Goal: Information Seeking & Learning: Learn about a topic

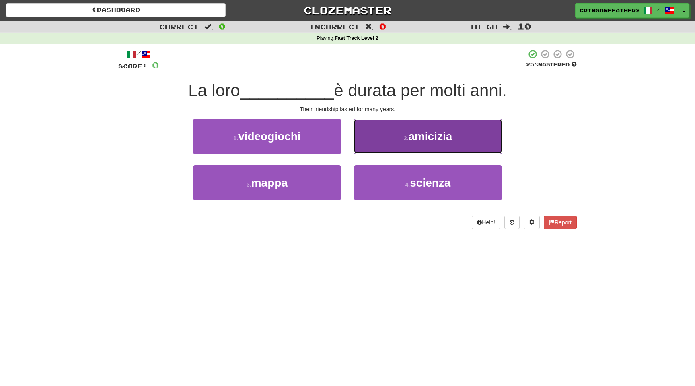
click at [406, 136] on small "2 ." at bounding box center [406, 138] width 5 height 6
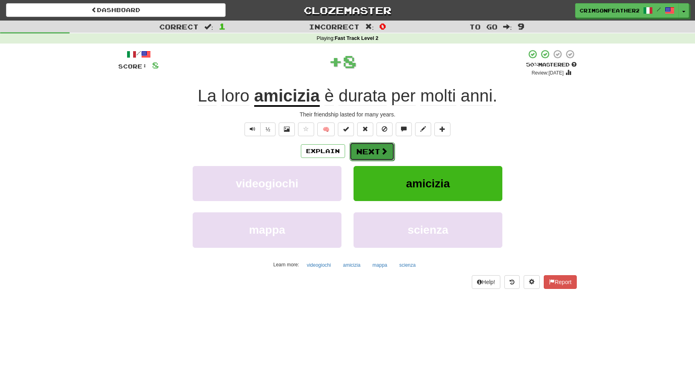
click at [382, 146] on button "Next" at bounding box center [372, 151] width 45 height 19
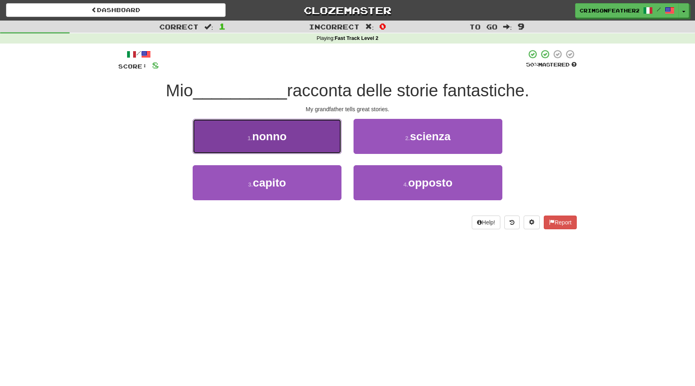
click at [316, 140] on button "1 . nonno" at bounding box center [267, 136] width 149 height 35
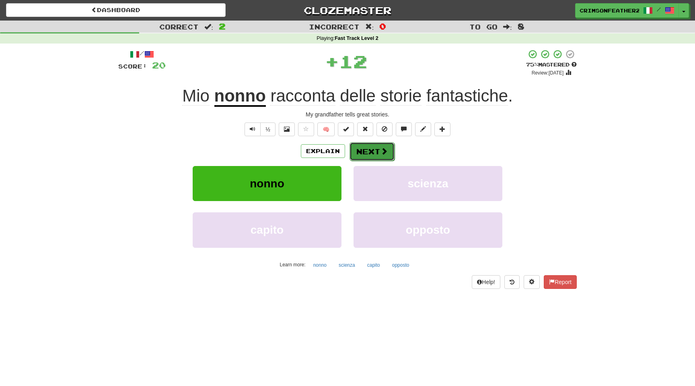
click at [366, 154] on button "Next" at bounding box center [372, 151] width 45 height 19
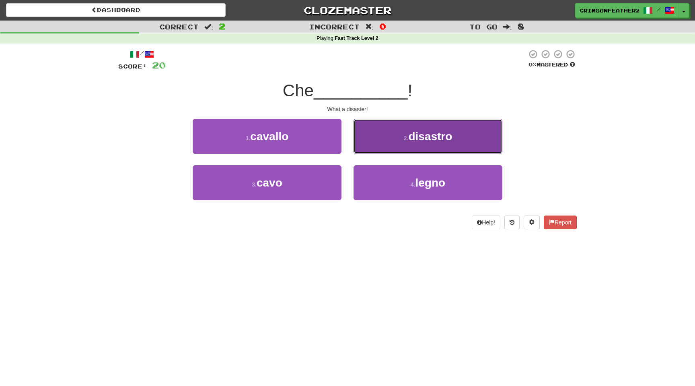
click at [394, 146] on button "2 . disastro" at bounding box center [428, 136] width 149 height 35
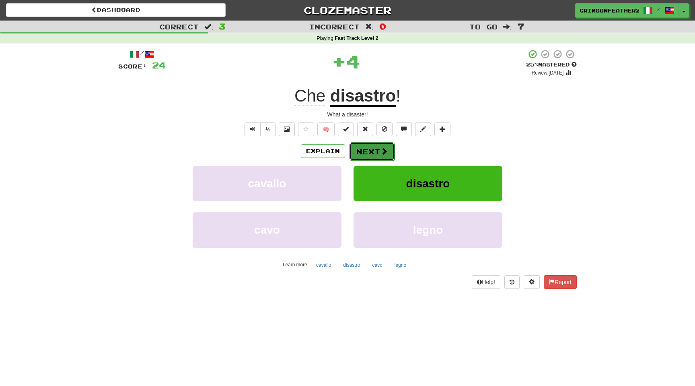
click at [379, 151] on button "Next" at bounding box center [372, 151] width 45 height 19
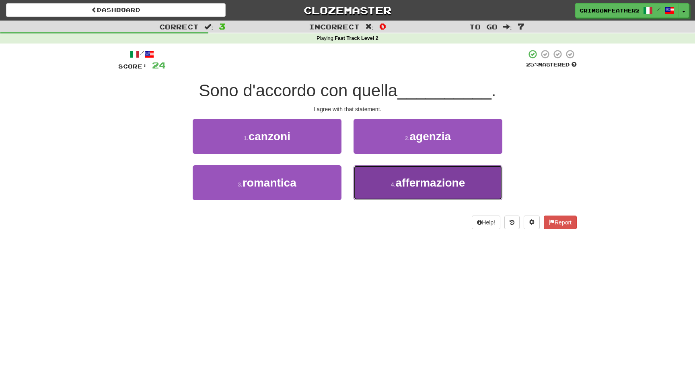
click at [385, 185] on button "4 . affermazione" at bounding box center [428, 182] width 149 height 35
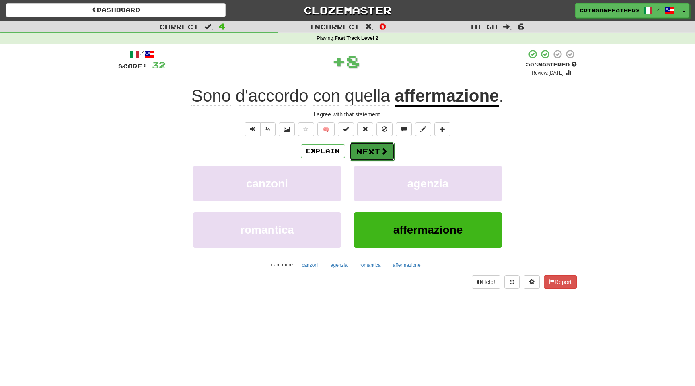
click at [377, 149] on button "Next" at bounding box center [372, 151] width 45 height 19
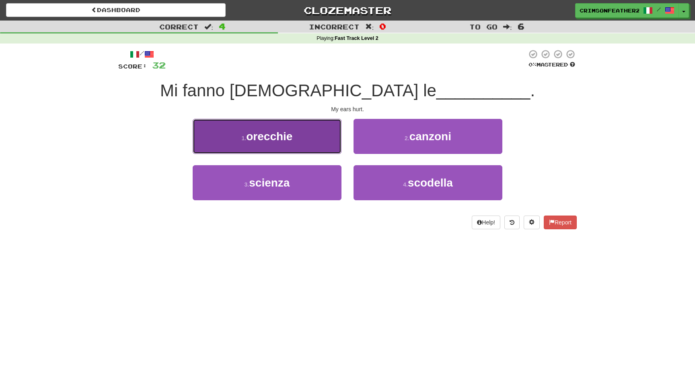
click at [330, 150] on button "1 . orecchie" at bounding box center [267, 136] width 149 height 35
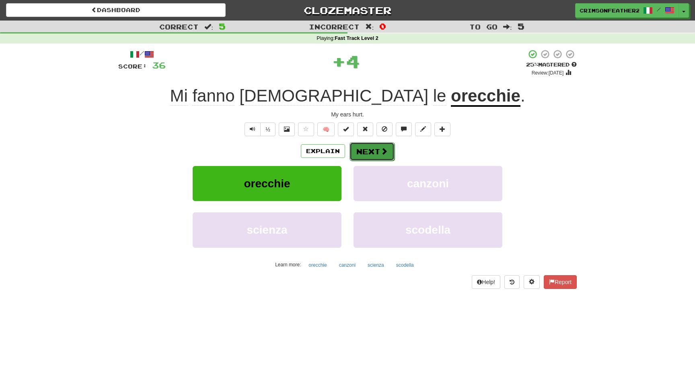
click at [384, 157] on button "Next" at bounding box center [372, 151] width 45 height 19
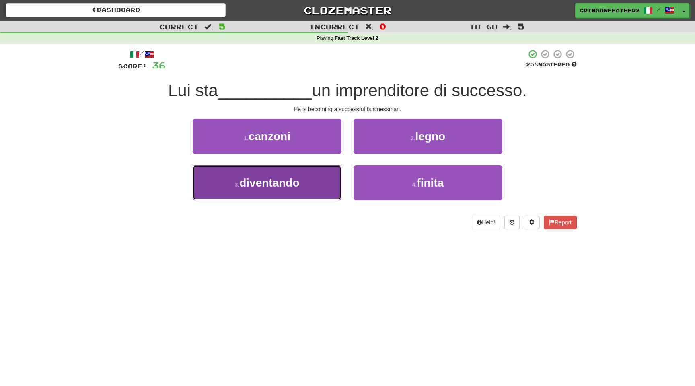
click at [316, 190] on button "3 . diventando" at bounding box center [267, 182] width 149 height 35
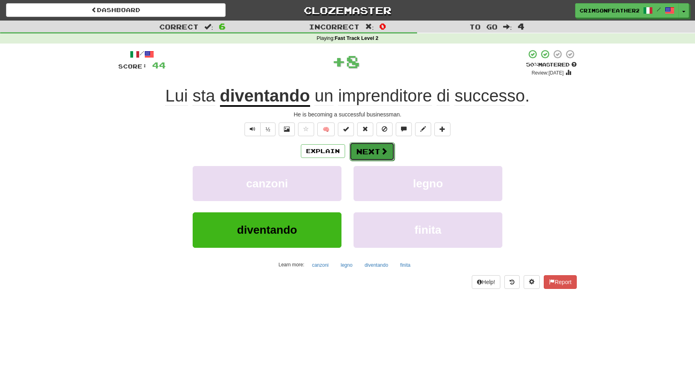
click at [378, 152] on button "Next" at bounding box center [372, 151] width 45 height 19
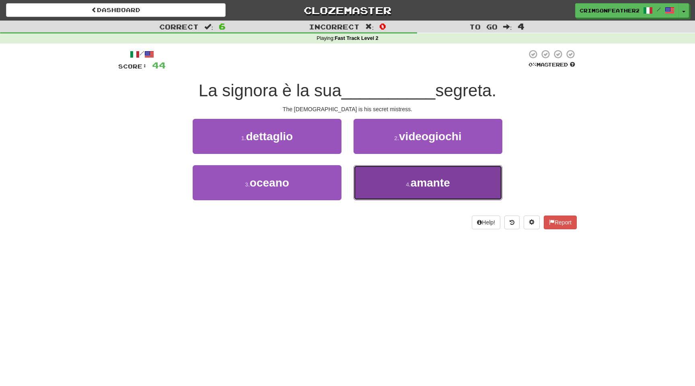
click at [397, 190] on button "4 . amante" at bounding box center [428, 182] width 149 height 35
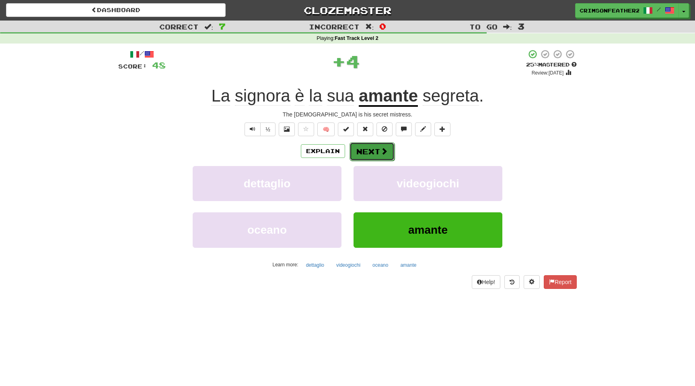
click at [377, 157] on button "Next" at bounding box center [372, 151] width 45 height 19
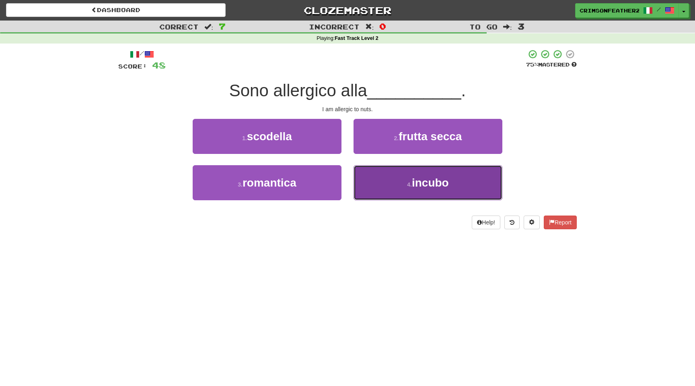
click at [375, 180] on button "4 . incubo" at bounding box center [428, 182] width 149 height 35
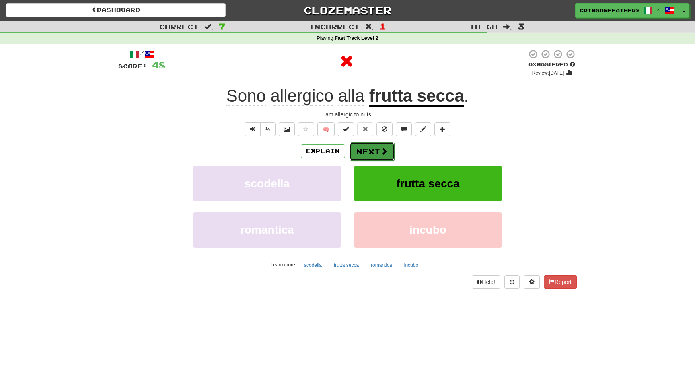
click at [372, 155] on button "Next" at bounding box center [372, 151] width 45 height 19
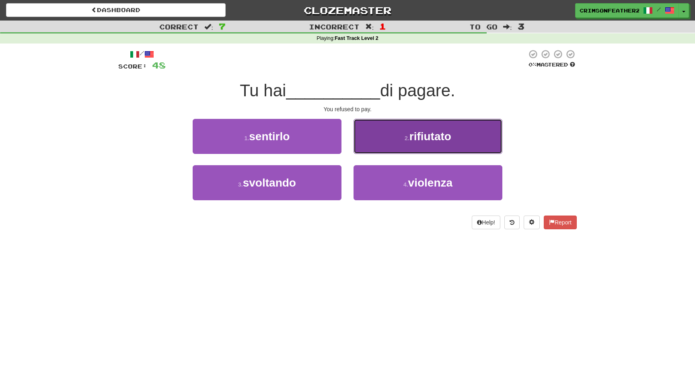
click at [377, 148] on button "2 . rifiutato" at bounding box center [428, 136] width 149 height 35
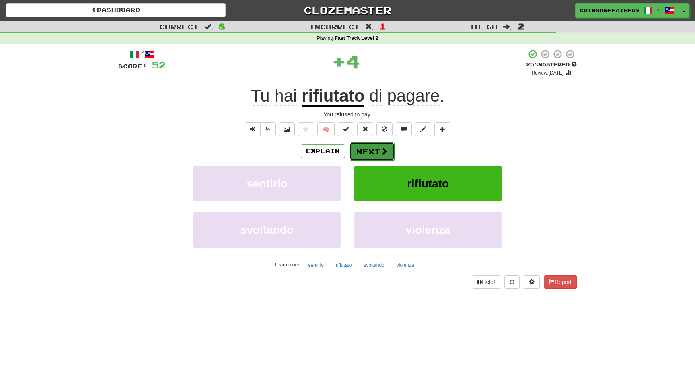
click at [371, 152] on button "Next" at bounding box center [372, 151] width 45 height 19
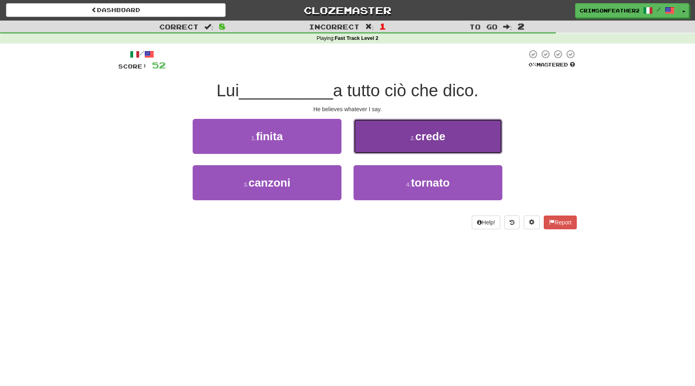
click at [392, 138] on button "2 . crede" at bounding box center [428, 136] width 149 height 35
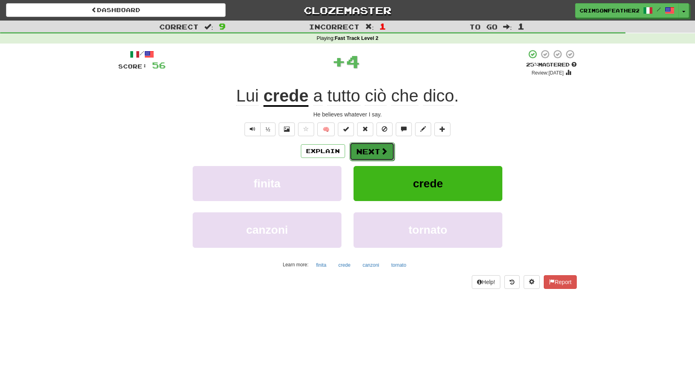
click at [373, 151] on button "Next" at bounding box center [372, 151] width 45 height 19
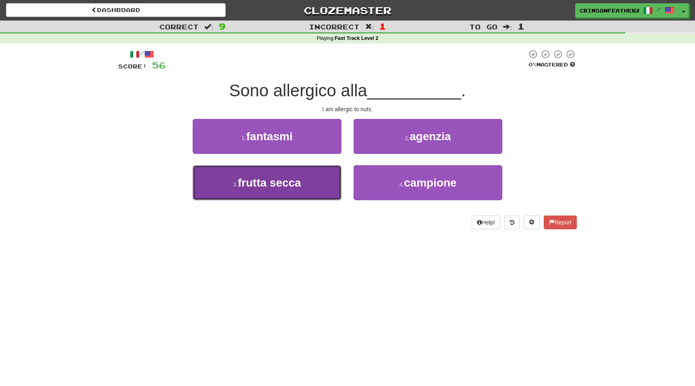
click at [310, 176] on button "3 . frutta secca" at bounding box center [267, 182] width 149 height 35
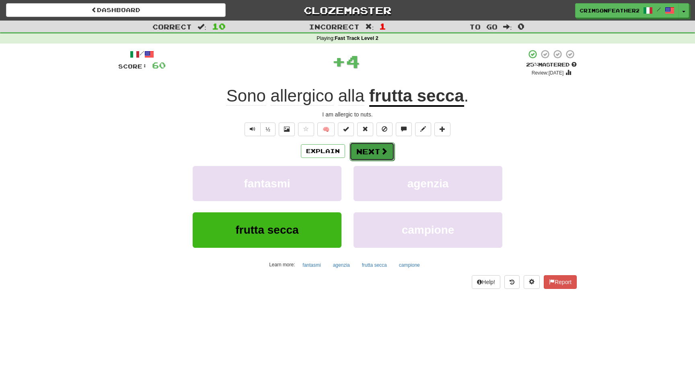
click at [371, 151] on button "Next" at bounding box center [372, 151] width 45 height 19
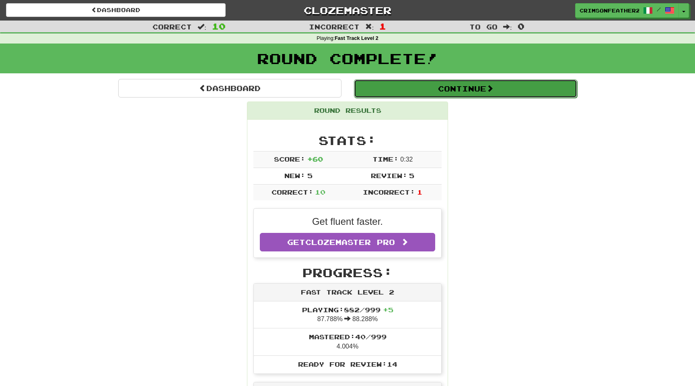
click at [403, 95] on button "Continue" at bounding box center [465, 88] width 223 height 19
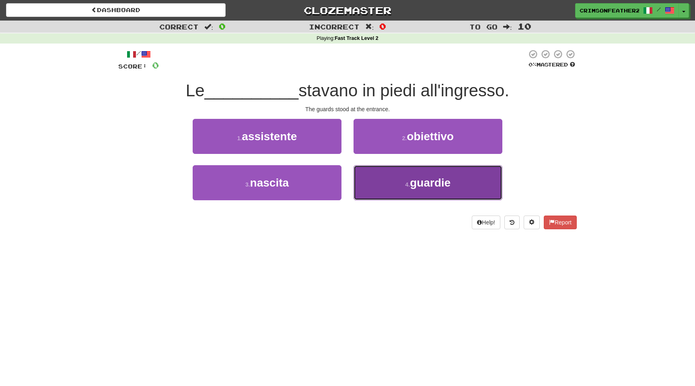
click at [368, 178] on button "4 . guardie" at bounding box center [428, 182] width 149 height 35
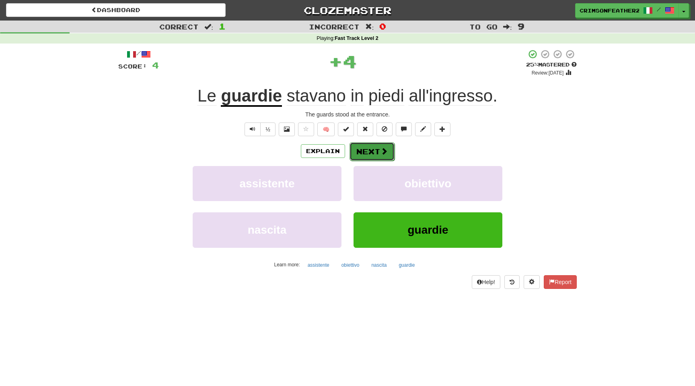
click at [366, 155] on button "Next" at bounding box center [372, 151] width 45 height 19
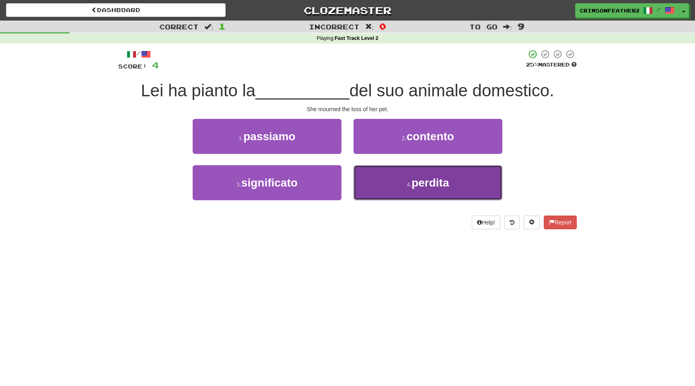
click at [375, 178] on button "4 . perdita" at bounding box center [428, 182] width 149 height 35
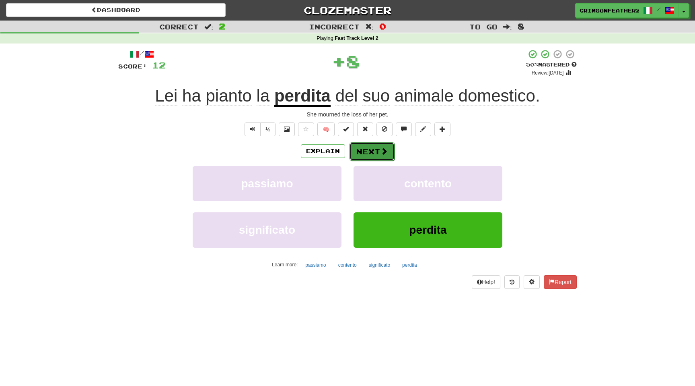
click at [370, 153] on button "Next" at bounding box center [372, 151] width 45 height 19
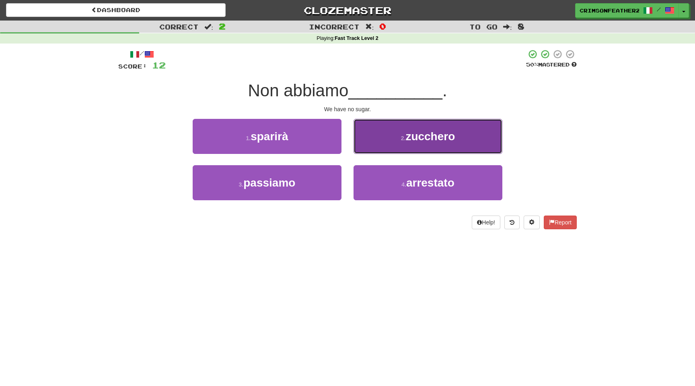
click at [379, 149] on button "2 . zucchero" at bounding box center [428, 136] width 149 height 35
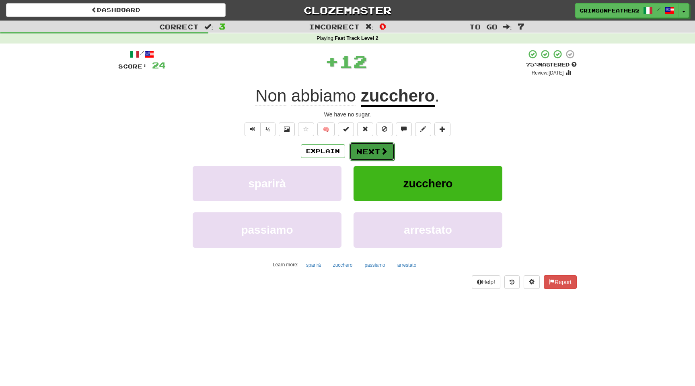
click at [368, 154] on button "Next" at bounding box center [372, 151] width 45 height 19
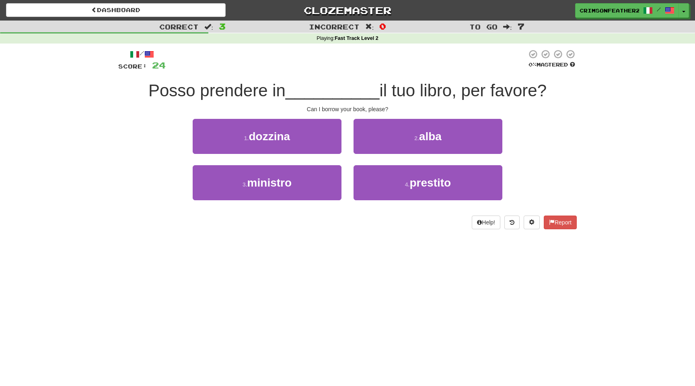
click at [349, 151] on div "2 . alba" at bounding box center [428, 142] width 161 height 46
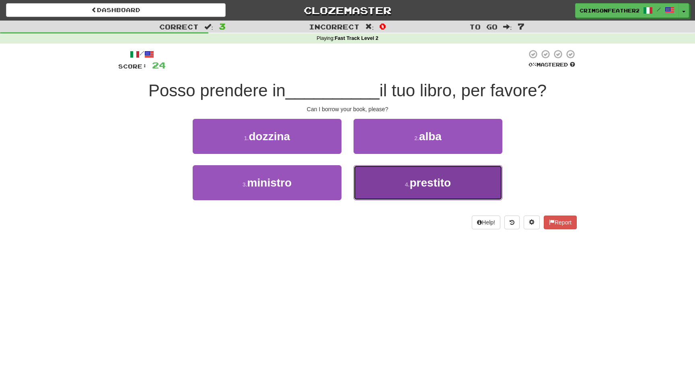
click at [375, 167] on button "4 . prestito" at bounding box center [428, 182] width 149 height 35
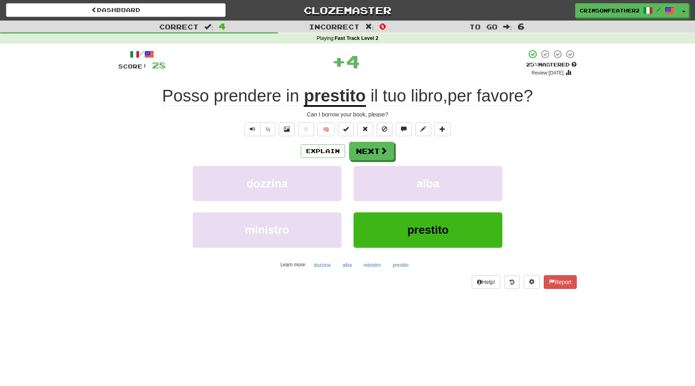
click at [367, 141] on div "/ Score: 28 + 4 25 % Mastered Review: [DATE] Posso prendere in prestito il tuo …" at bounding box center [347, 168] width 459 height 239
click at [365, 146] on button "Next" at bounding box center [372, 151] width 45 height 19
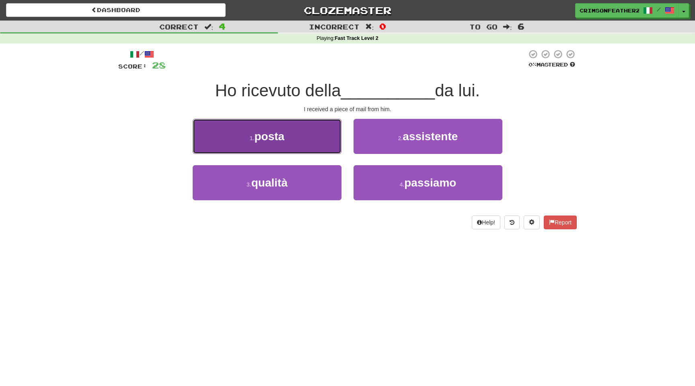
click at [321, 140] on button "1 . posta" at bounding box center [267, 136] width 149 height 35
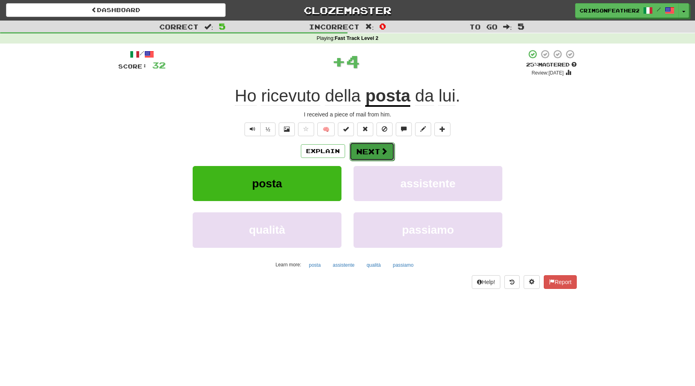
click at [362, 150] on button "Next" at bounding box center [372, 151] width 45 height 19
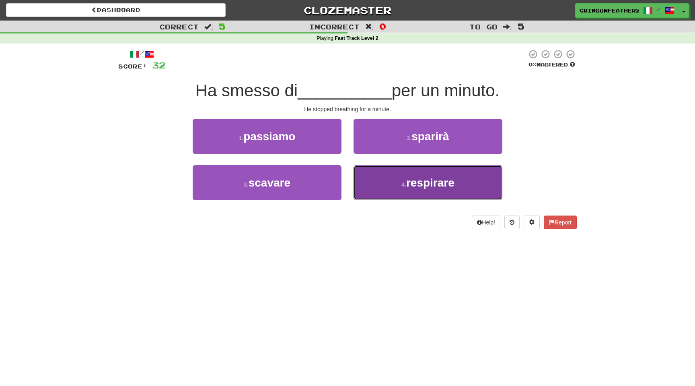
click at [390, 182] on button "4 . respirare" at bounding box center [428, 182] width 149 height 35
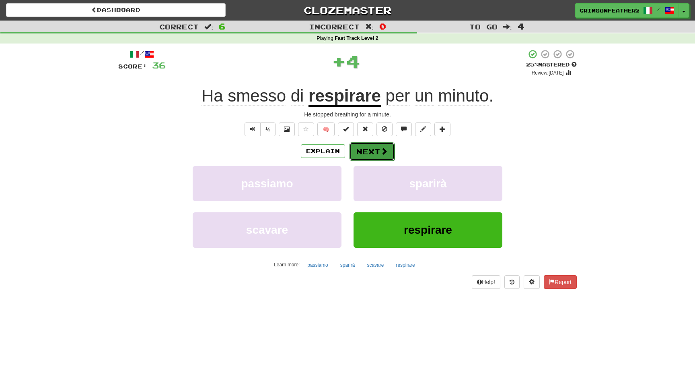
click at [373, 152] on button "Next" at bounding box center [372, 151] width 45 height 19
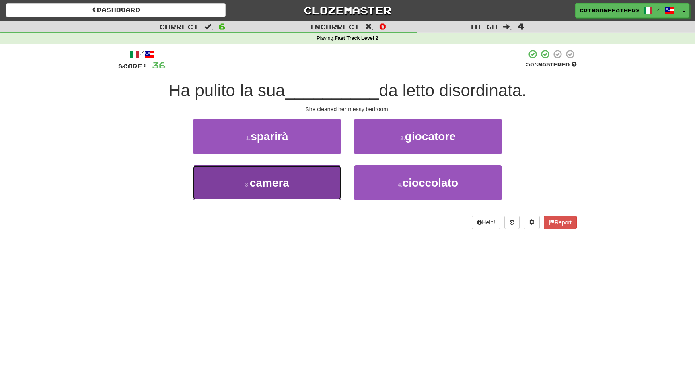
click at [318, 176] on button "3 . camera" at bounding box center [267, 182] width 149 height 35
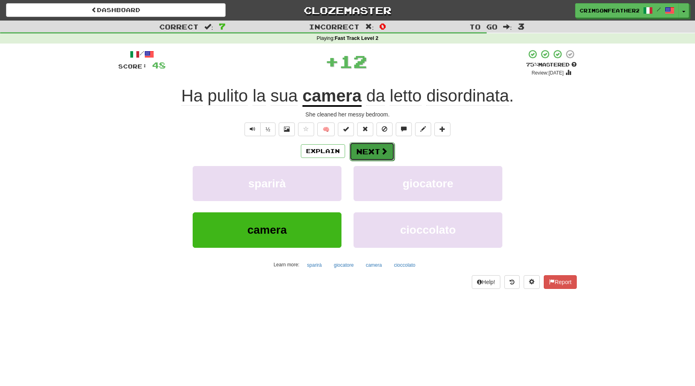
click at [375, 152] on button "Next" at bounding box center [372, 151] width 45 height 19
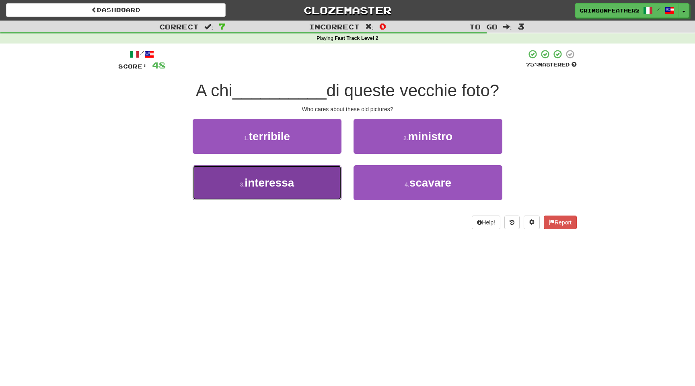
click at [336, 170] on button "3 . [GEOGRAPHIC_DATA]" at bounding box center [267, 182] width 149 height 35
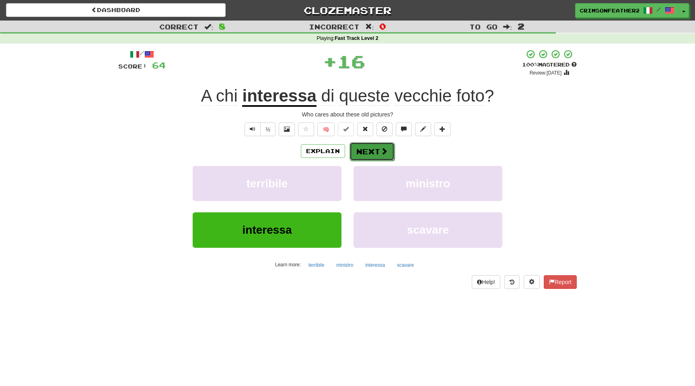
click at [366, 148] on button "Next" at bounding box center [372, 151] width 45 height 19
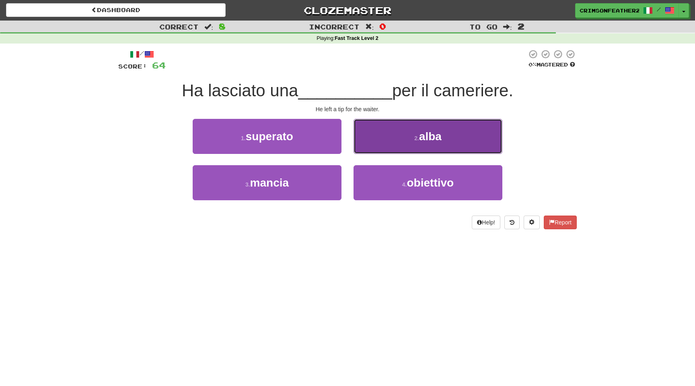
click at [387, 143] on button "2 . alba" at bounding box center [428, 136] width 149 height 35
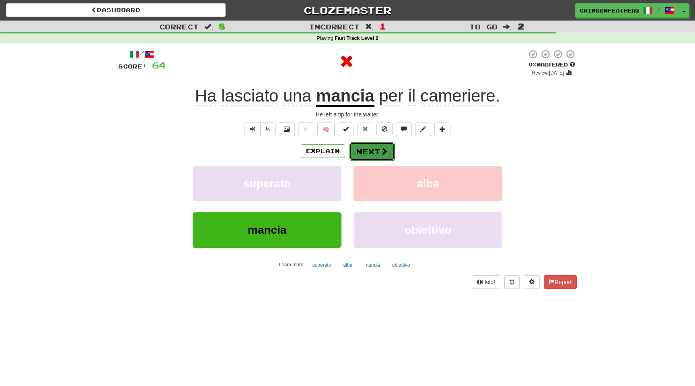
click at [370, 151] on button "Next" at bounding box center [372, 151] width 45 height 19
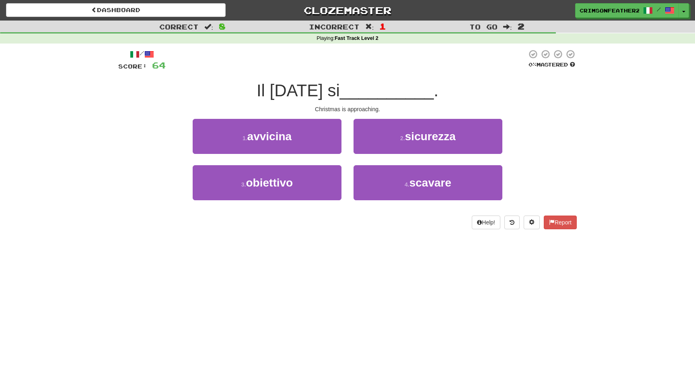
click at [344, 159] on div "1 . [GEOGRAPHIC_DATA]" at bounding box center [267, 142] width 161 height 46
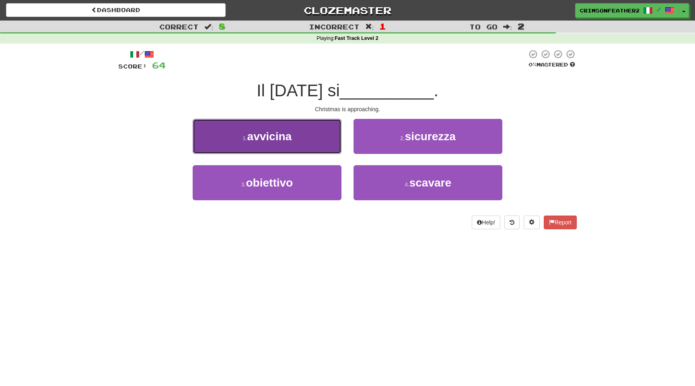
click at [327, 147] on button "1 . [GEOGRAPHIC_DATA]" at bounding box center [267, 136] width 149 height 35
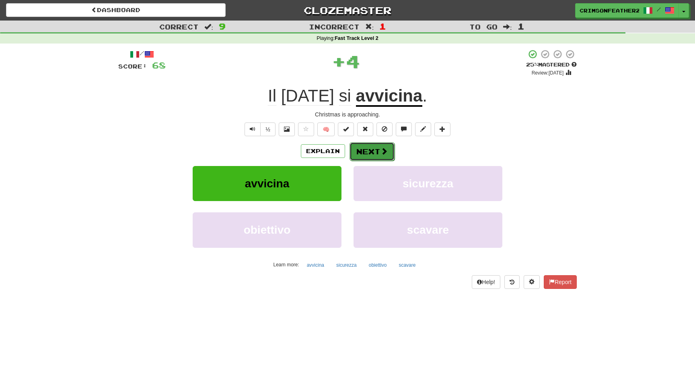
click at [367, 151] on button "Next" at bounding box center [372, 151] width 45 height 19
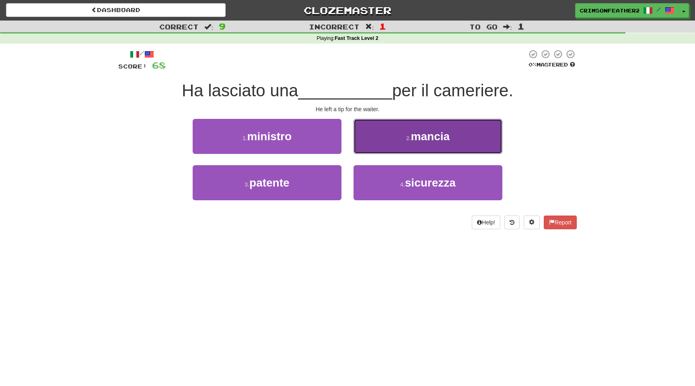
click at [395, 144] on button "2 . [GEOGRAPHIC_DATA]" at bounding box center [428, 136] width 149 height 35
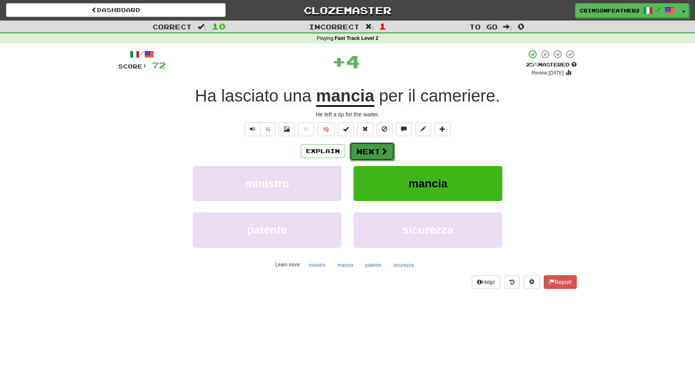
click at [371, 149] on button "Next" at bounding box center [372, 151] width 45 height 19
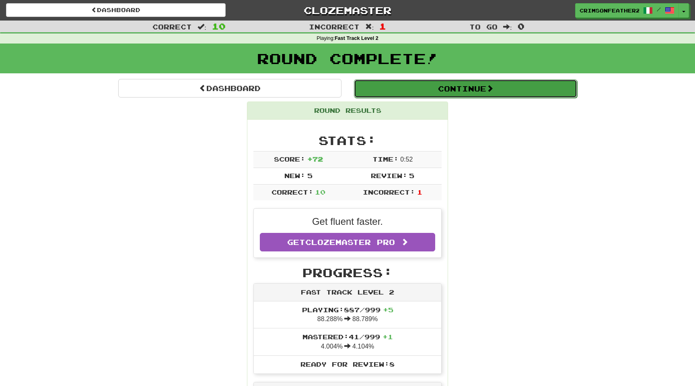
click at [375, 93] on button "Continue" at bounding box center [465, 88] width 223 height 19
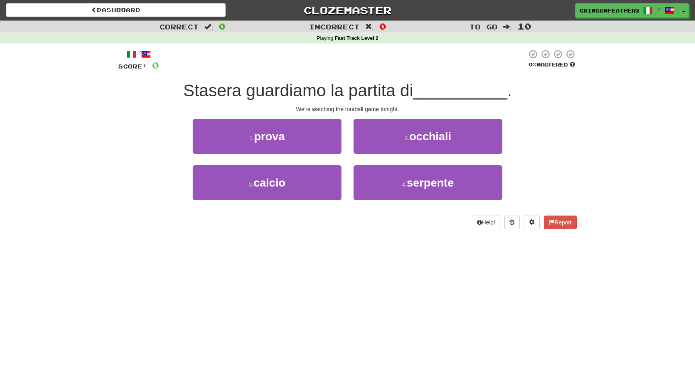
click at [337, 227] on div "Help! Report" at bounding box center [347, 222] width 459 height 14
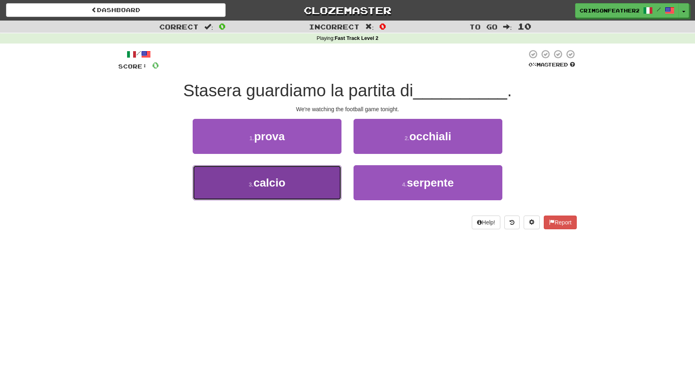
click at [319, 181] on button "3 . calcio" at bounding box center [267, 182] width 149 height 35
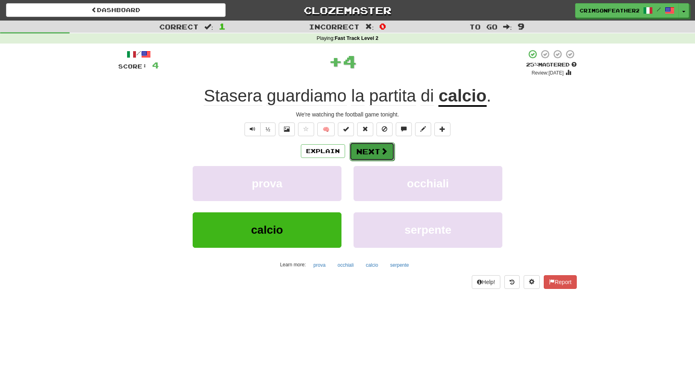
click at [370, 154] on button "Next" at bounding box center [372, 151] width 45 height 19
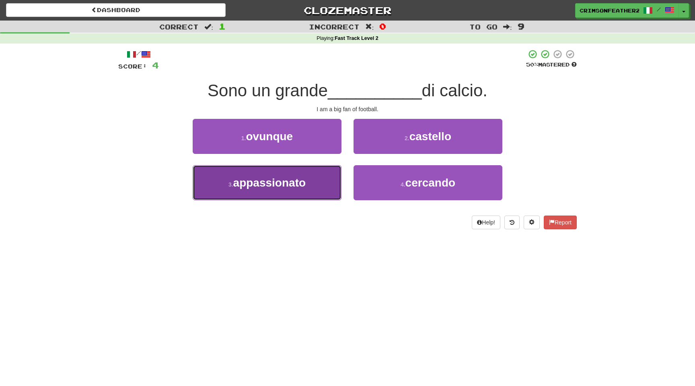
click at [334, 177] on button "3 . appassionato" at bounding box center [267, 182] width 149 height 35
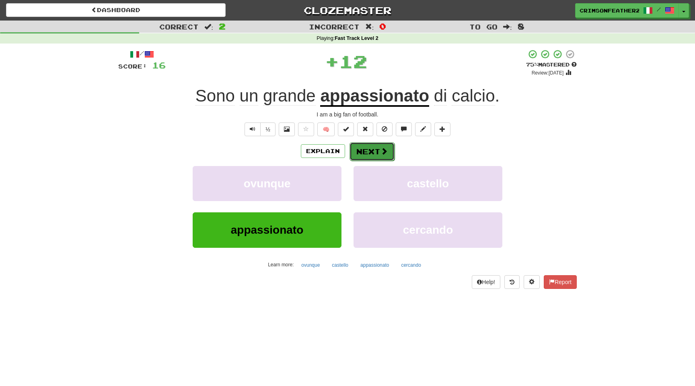
click at [358, 159] on button "Next" at bounding box center [372, 151] width 45 height 19
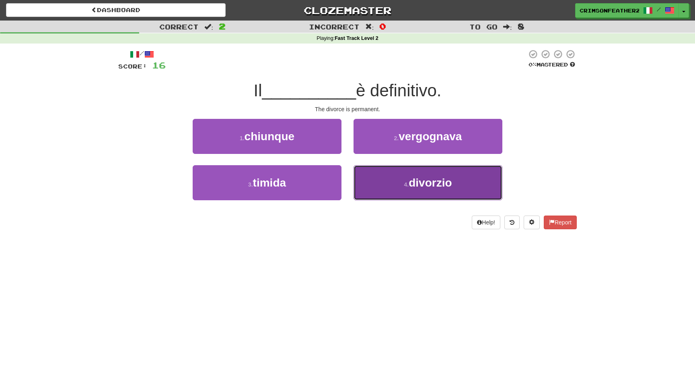
click at [367, 178] on button "4 . divorzio" at bounding box center [428, 182] width 149 height 35
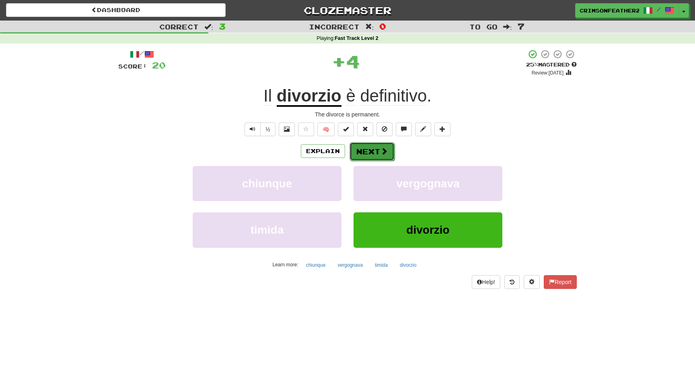
click at [361, 150] on button "Next" at bounding box center [372, 151] width 45 height 19
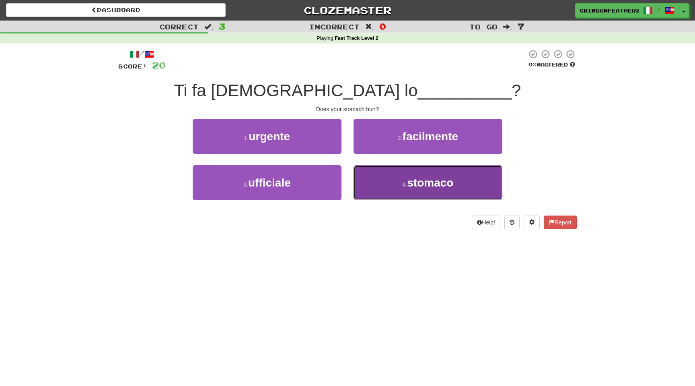
click at [363, 171] on button "4 . [GEOGRAPHIC_DATA]" at bounding box center [428, 182] width 149 height 35
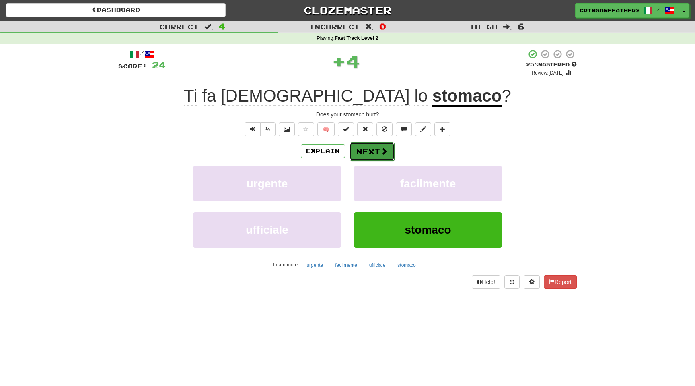
click at [361, 149] on button "Next" at bounding box center [372, 151] width 45 height 19
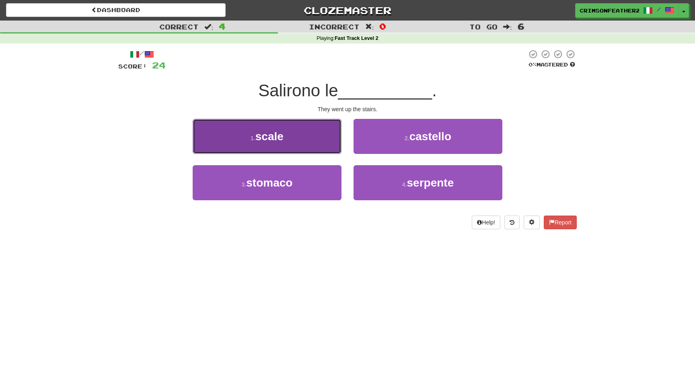
click at [325, 141] on button "1 . scale" at bounding box center [267, 136] width 149 height 35
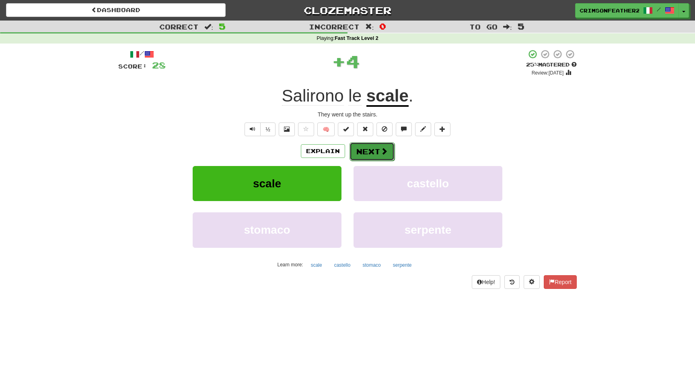
click at [365, 142] on button "Next" at bounding box center [372, 151] width 45 height 19
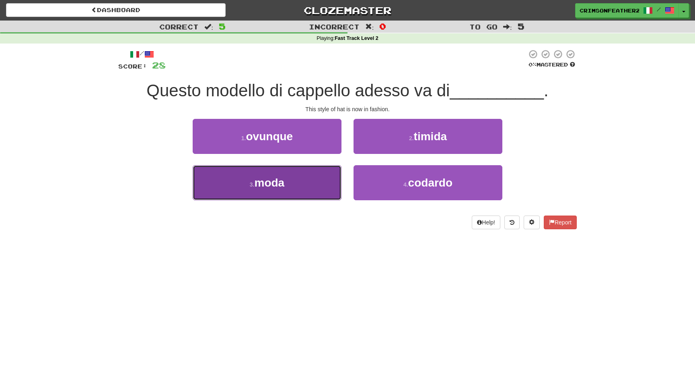
click at [329, 175] on button "3 . moda" at bounding box center [267, 182] width 149 height 35
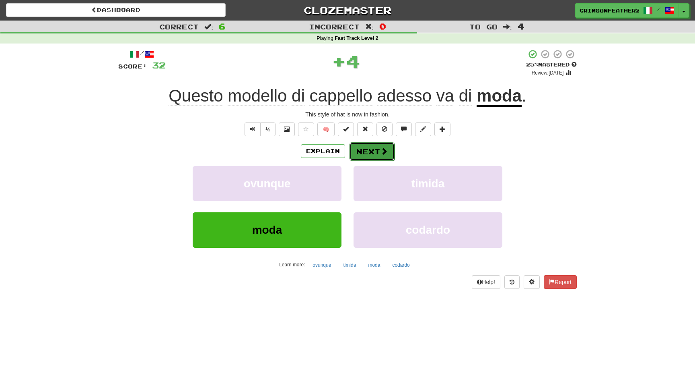
click at [365, 157] on button "Next" at bounding box center [372, 151] width 45 height 19
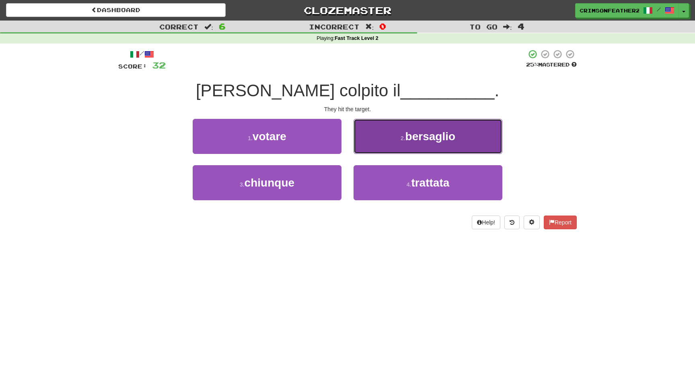
click at [382, 139] on button "2 . [GEOGRAPHIC_DATA]" at bounding box center [428, 136] width 149 height 35
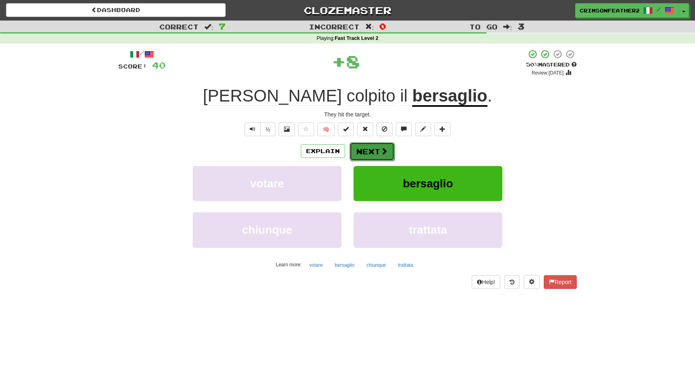
click at [371, 147] on button "Next" at bounding box center [372, 151] width 45 height 19
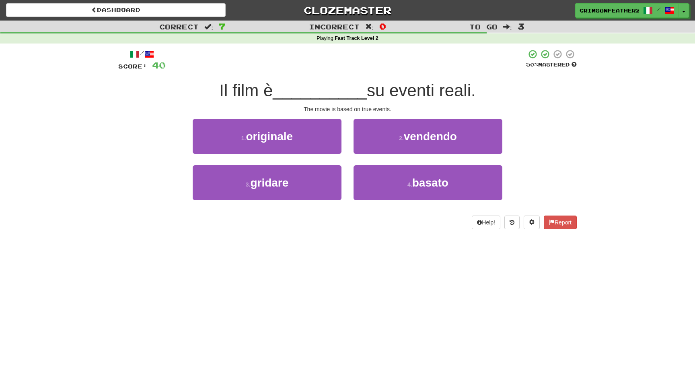
click at [350, 151] on div "2 . vendendo" at bounding box center [428, 142] width 161 height 46
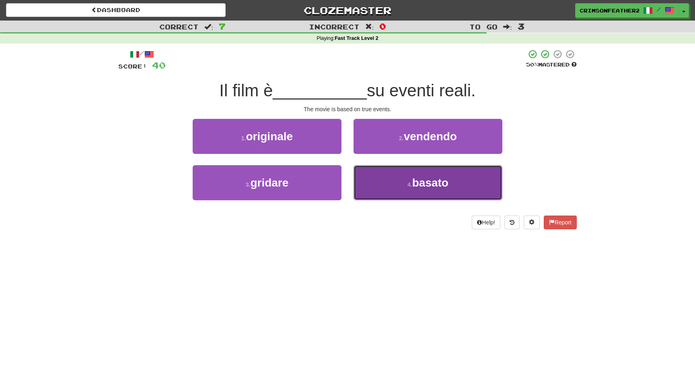
click at [371, 169] on button "4 . basato" at bounding box center [428, 182] width 149 height 35
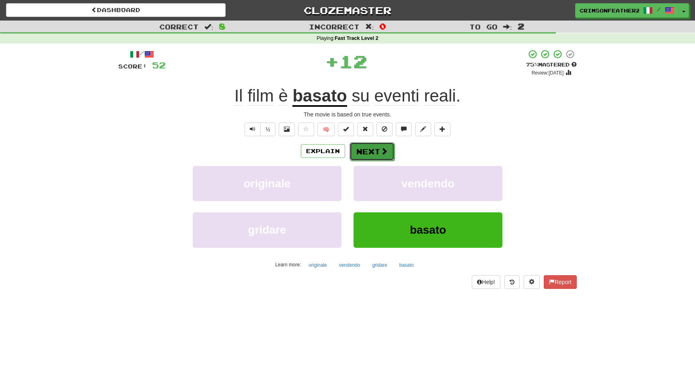
click at [363, 153] on button "Next" at bounding box center [372, 151] width 45 height 19
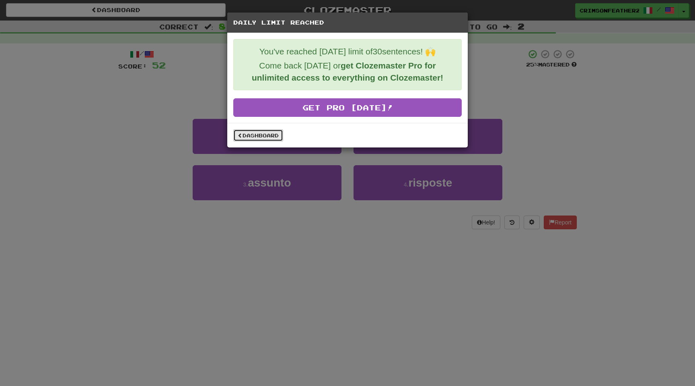
click at [279, 134] on link "Dashboard" at bounding box center [258, 135] width 50 height 12
